Goal: Navigation & Orientation: Find specific page/section

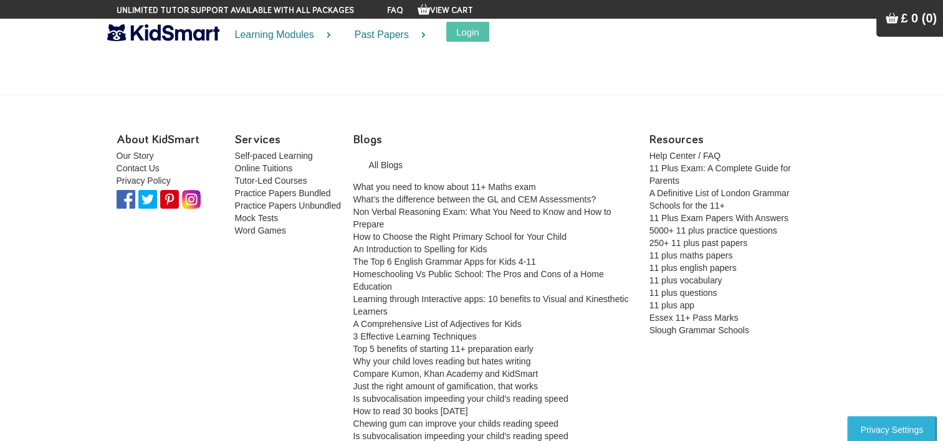
scroll to position [28, 0]
click at [318, 211] on link "Practice Papers Unbundled" at bounding box center [288, 207] width 106 height 10
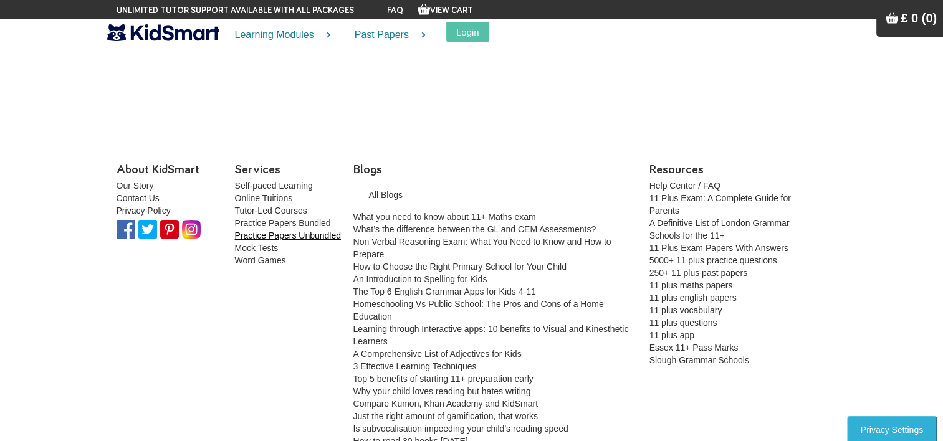
click at [295, 232] on link "Practice Papers Unbundled" at bounding box center [288, 236] width 106 height 10
click at [465, 25] on button "Login" at bounding box center [467, 32] width 43 height 20
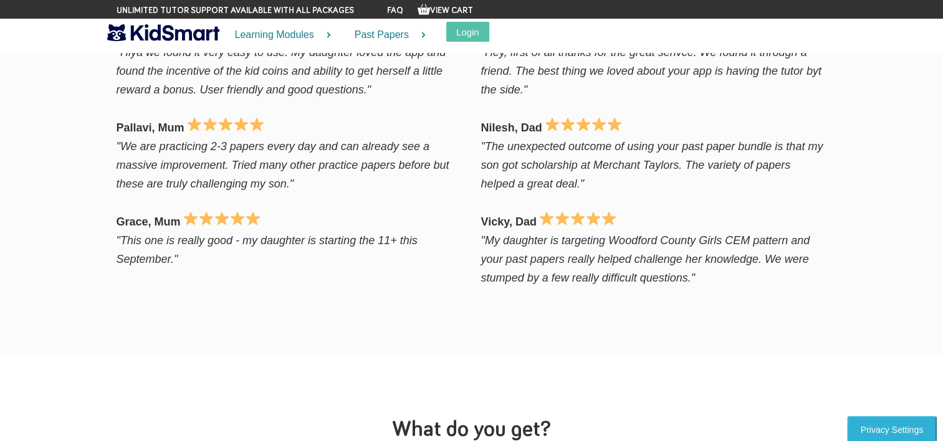
scroll to position [333, 0]
